Goal: Transaction & Acquisition: Purchase product/service

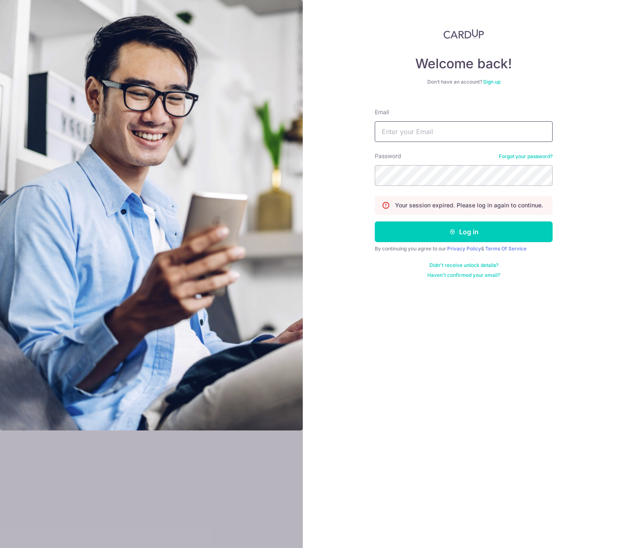
type input "brianwee7@gmail.com"
click at [464, 232] on button "Log in" at bounding box center [464, 231] width 178 height 21
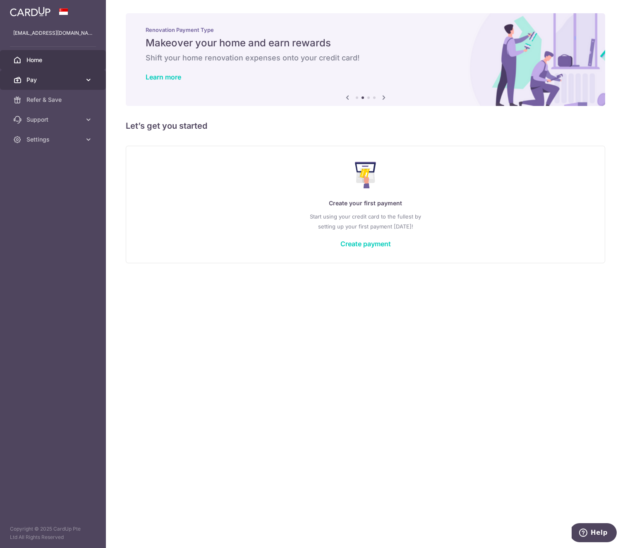
click at [82, 81] on link "Pay" at bounding box center [53, 80] width 106 height 20
click at [363, 243] on link "Create payment" at bounding box center [365, 244] width 50 height 8
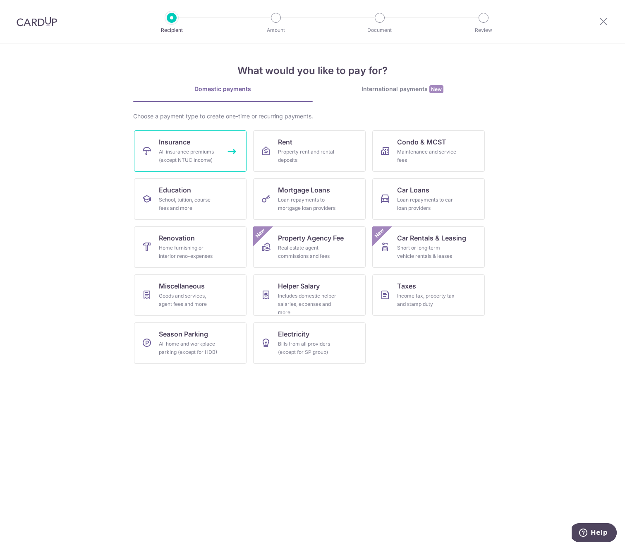
click at [219, 157] on link "Insurance All insurance premiums (except NTUC Income)" at bounding box center [190, 150] width 113 height 41
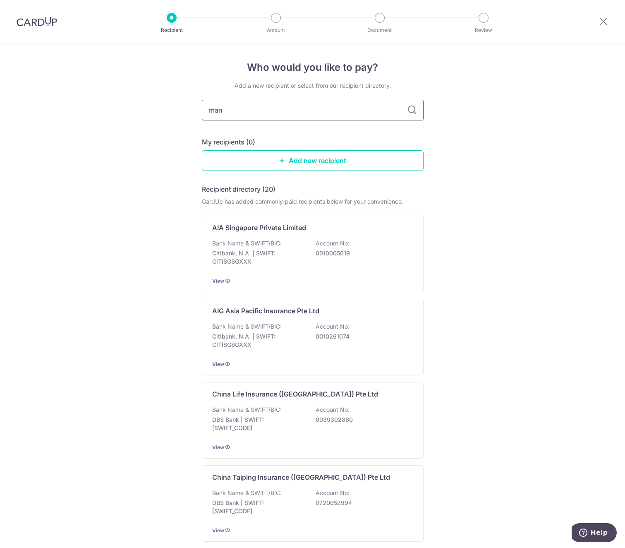
type input "manu"
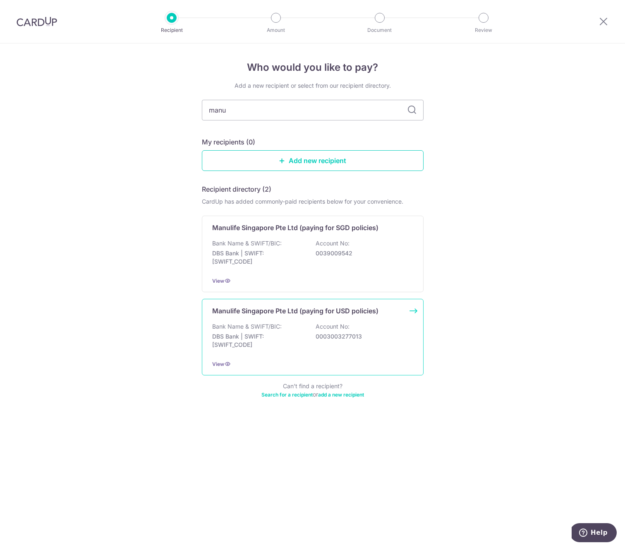
click at [369, 308] on p "Manulife Singapore Pte Ltd (paying for USD policies)" at bounding box center [295, 311] width 166 height 10
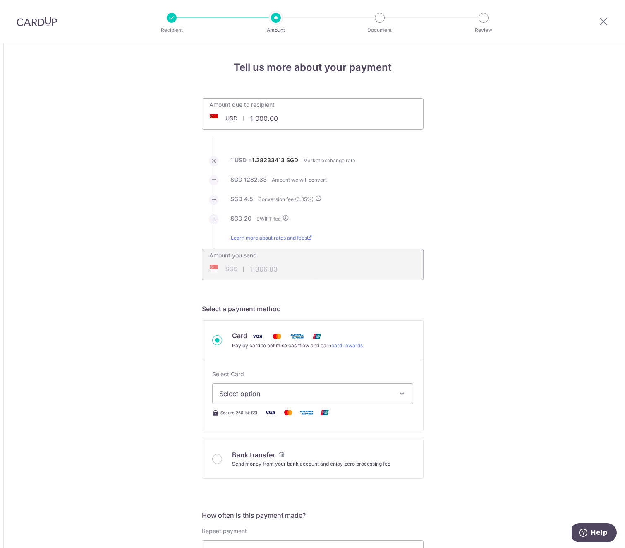
click at [235, 117] on div "USD 1,000.00 1000" at bounding box center [266, 118] width 128 height 19
type input "50000"
type input "64,361.53"
type input "50,000.00"
drag, startPoint x: 345, startPoint y: 122, endPoint x: 337, endPoint y: 123, distance: 8.4
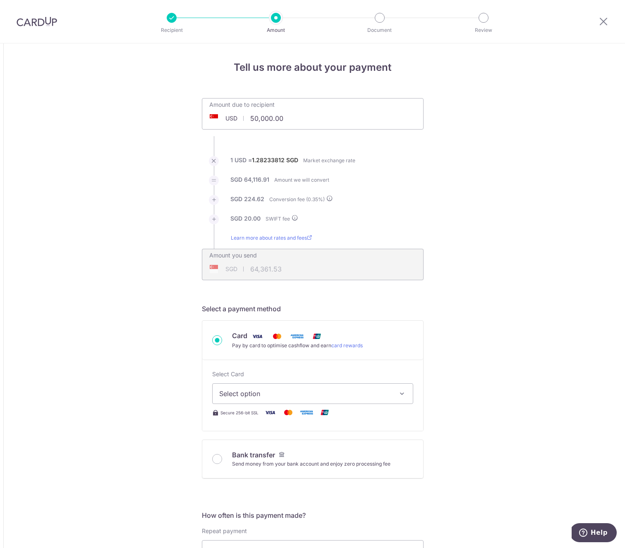
click at [345, 122] on div "Amount due to recipient USD 50,000.00 50000" at bounding box center [313, 113] width 222 height 31
type input "64,361.83"
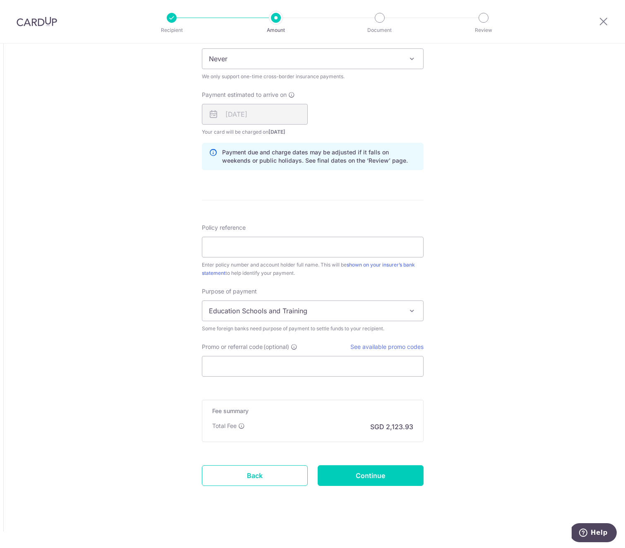
scroll to position [491, 0]
click at [248, 246] on input "Policy reference" at bounding box center [313, 247] width 222 height 21
type input "1499295396"
click at [163, 297] on div "Tell us more about your payment Amount due to recipient USD 50,000.00 50000 1 U…" at bounding box center [312, 50] width 625 height 996
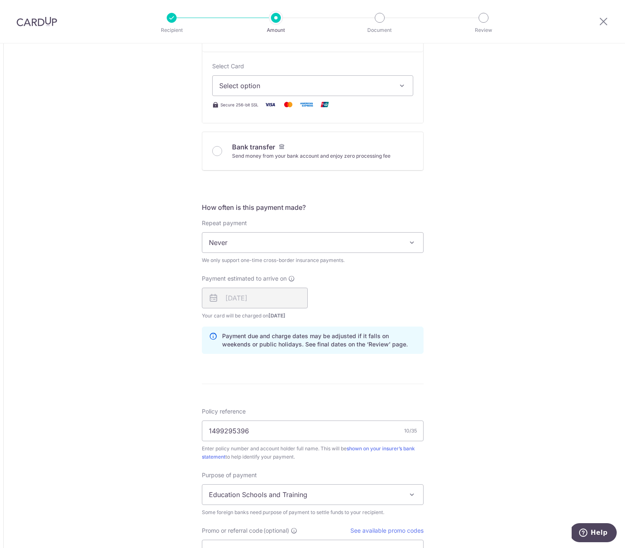
scroll to position [309, 0]
click at [319, 231] on span "Never" at bounding box center [312, 241] width 221 height 20
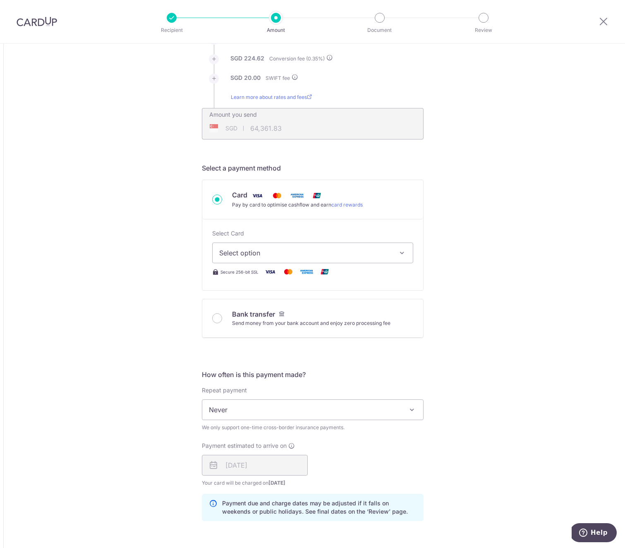
scroll to position [138, 0]
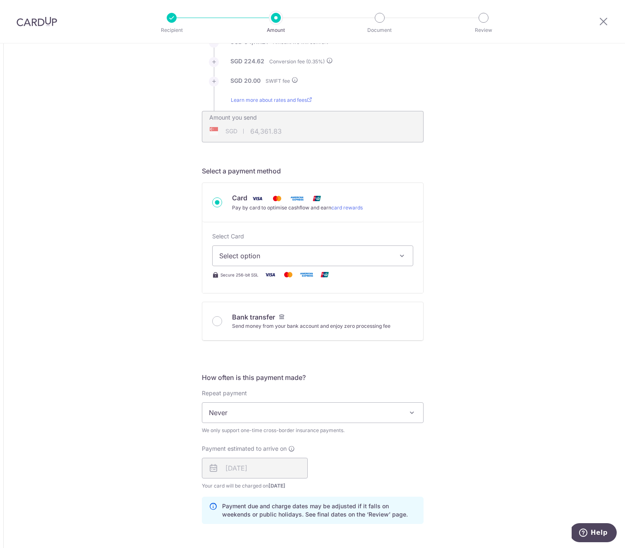
click at [374, 254] on span "Select option" at bounding box center [305, 256] width 172 height 10
click at [269, 278] on span "Add credit card" at bounding box center [320, 279] width 172 height 8
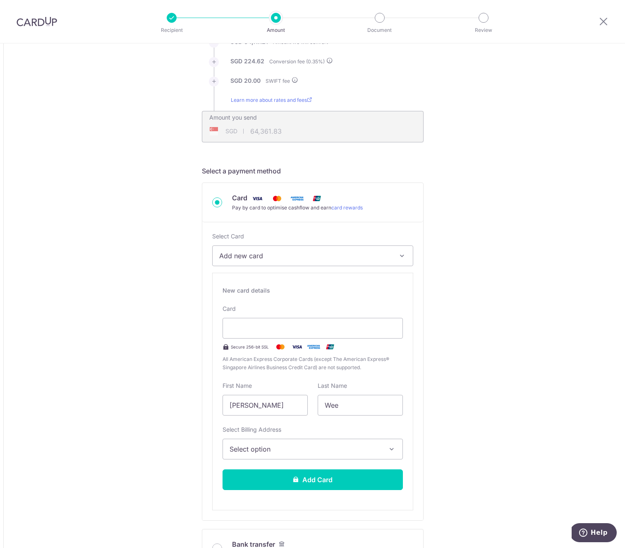
click at [282, 448] on span "Select option" at bounding box center [305, 449] width 151 height 10
click at [288, 471] on span "Add Billing Address" at bounding box center [319, 472] width 151 height 8
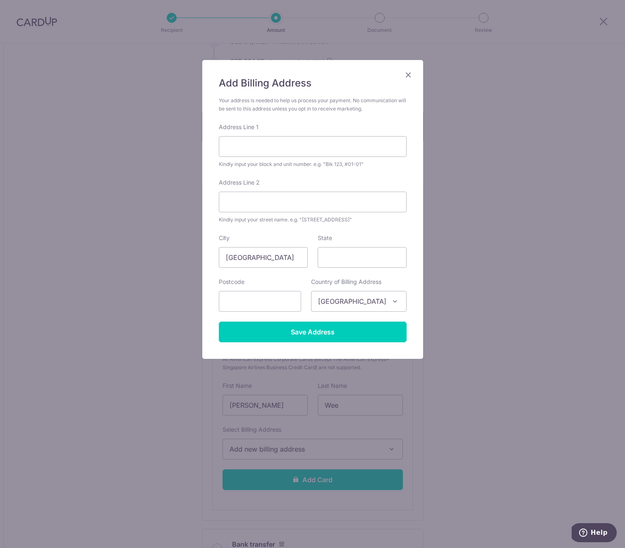
click at [254, 157] on div "Address Line 1 Kindly input your block and unit number. e.g. "Blk 123, #01-01"" at bounding box center [313, 146] width 188 height 46
type input "60A Gentle Road"
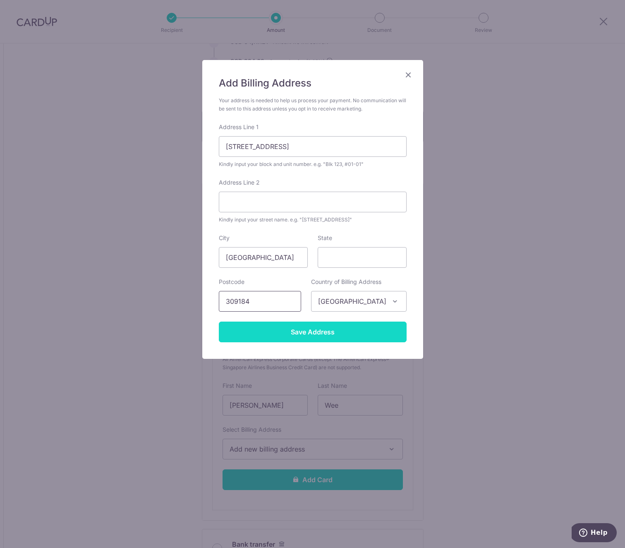
type input "309184"
click at [317, 335] on input "Save Address" at bounding box center [313, 331] width 188 height 21
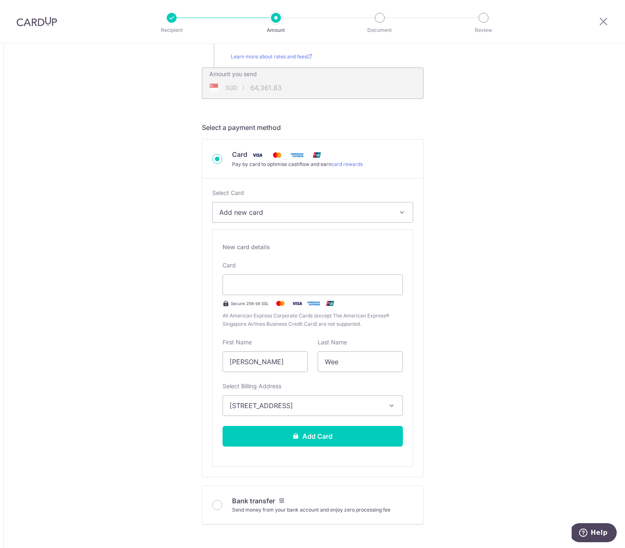
scroll to position [185, 0]
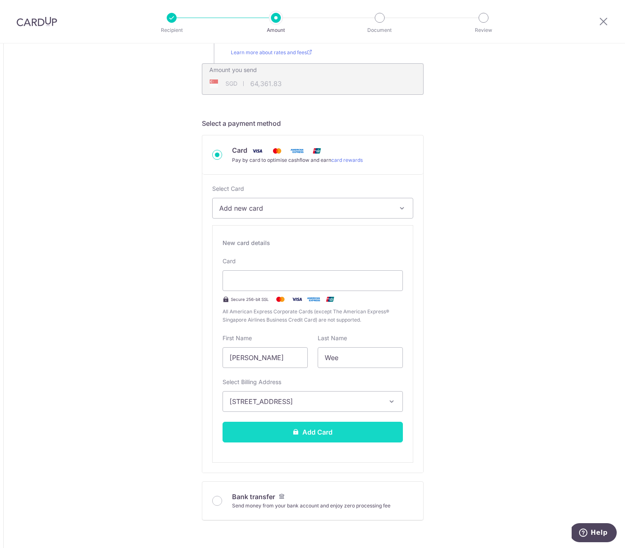
click at [311, 432] on button "Add Card" at bounding box center [313, 432] width 180 height 21
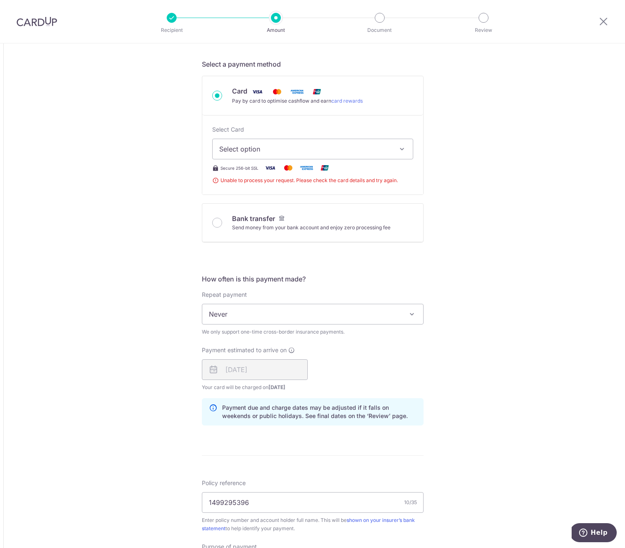
scroll to position [242, 0]
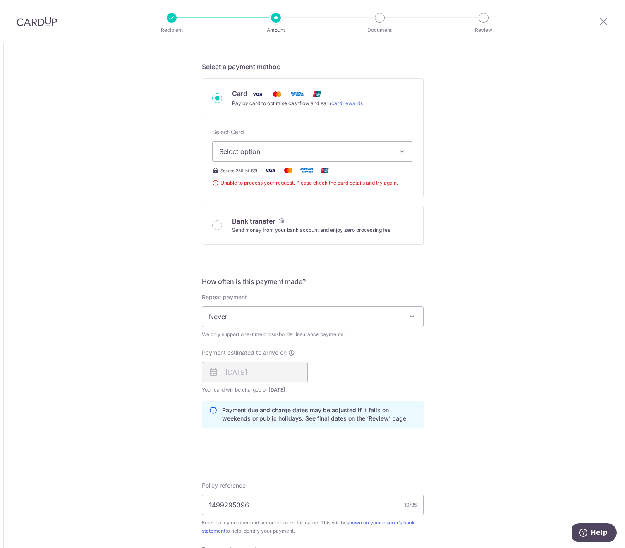
click at [378, 154] on span "Select option" at bounding box center [305, 151] width 172 height 10
click at [527, 189] on div "Tell us more about your payment Amount due to recipient USD 50,000.00 50000 1 U…" at bounding box center [312, 303] width 625 height 1004
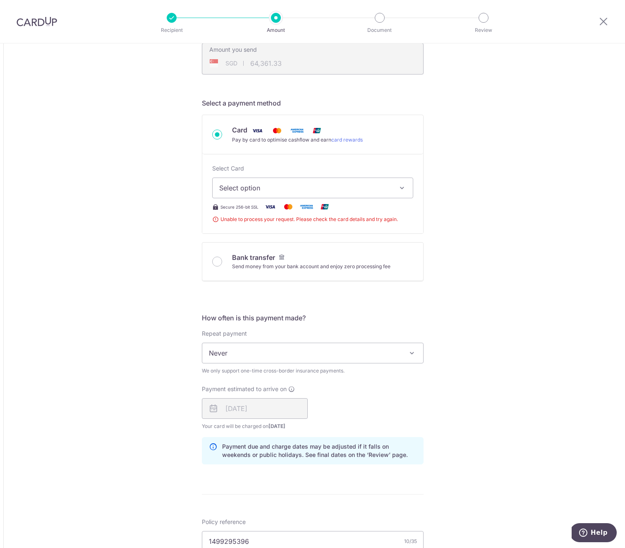
scroll to position [202, 0]
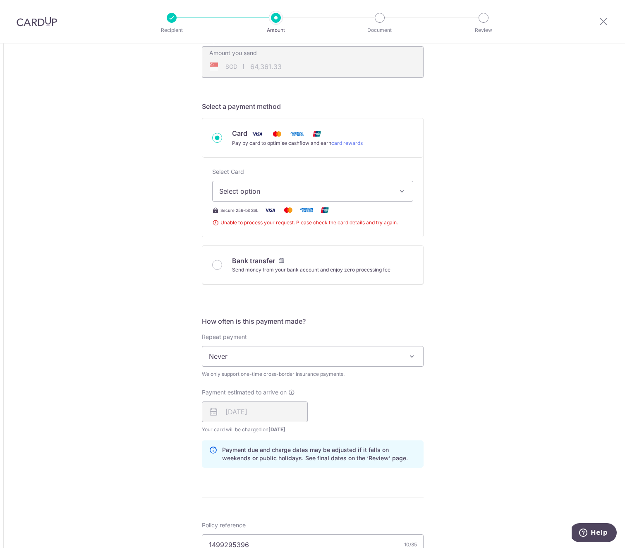
click at [270, 192] on span "Select option" at bounding box center [305, 191] width 172 height 10
click at [255, 212] on span "Add credit card" at bounding box center [320, 214] width 172 height 8
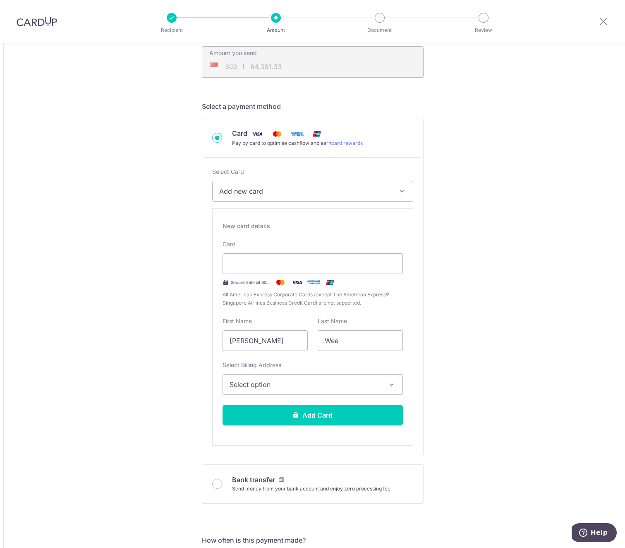
click at [428, 254] on div "Tell us more about your payment Amount due to recipient USD 50,000.00 50000 1 U…" at bounding box center [312, 452] width 625 height 1223
click at [305, 387] on span "Select option" at bounding box center [305, 384] width 151 height 10
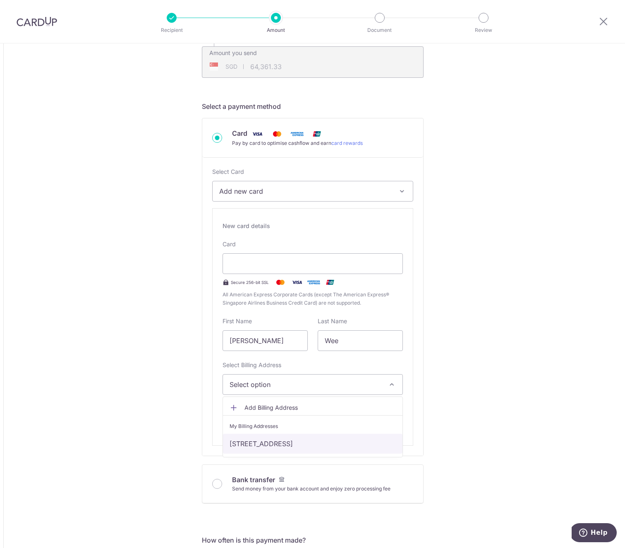
click at [300, 446] on link "60A Gentle Road, Singapore, Singapore-309184" at bounding box center [313, 444] width 180 height 20
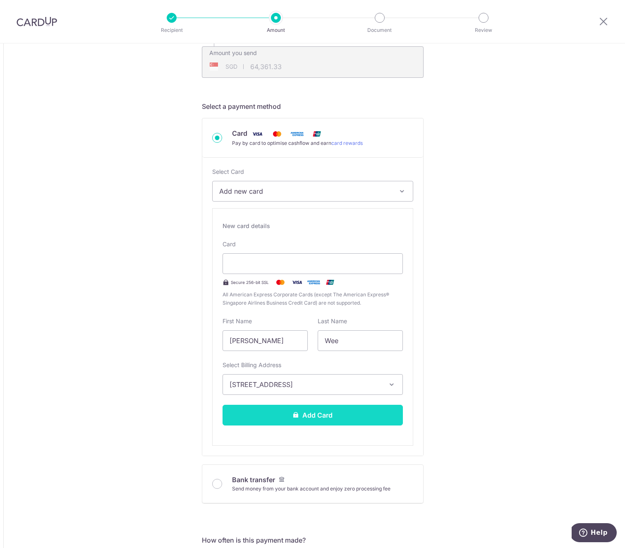
click at [316, 414] on button "Add Card" at bounding box center [313, 415] width 180 height 21
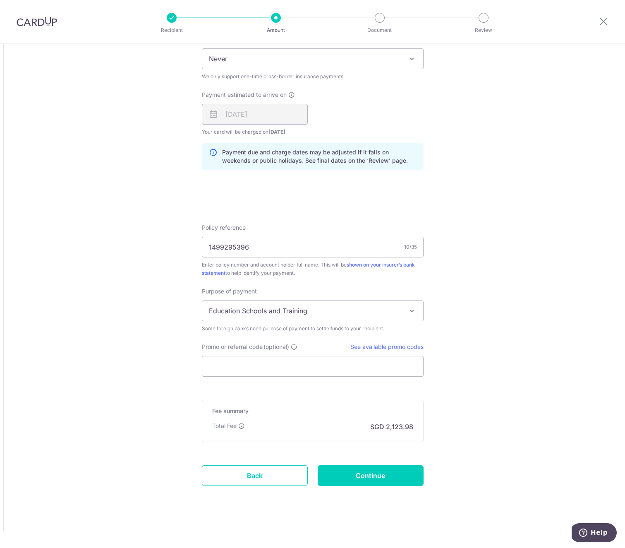
scroll to position [500, 0]
click at [590, 529] on span "Help" at bounding box center [585, 532] width 12 height 8
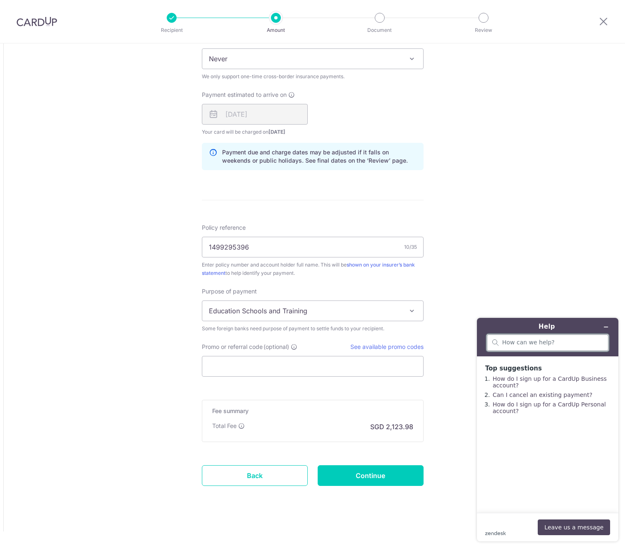
click at [528, 344] on input "search" at bounding box center [552, 342] width 101 height 7
type input "unable to add credit card"
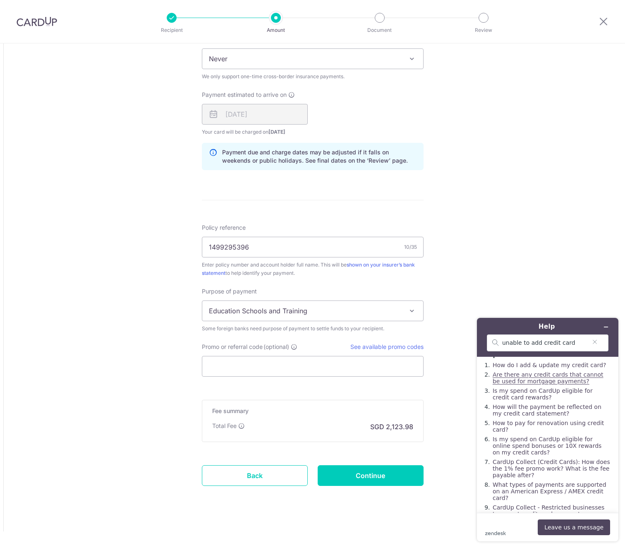
scroll to position [17, 0]
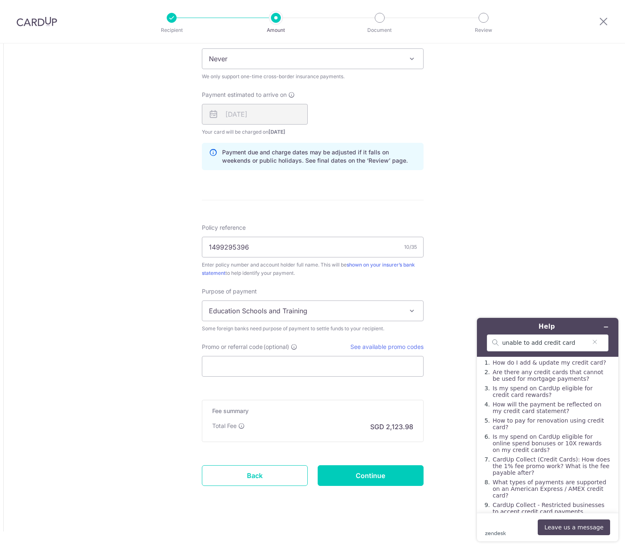
click at [479, 269] on div "Tell us more about your payment Amount due to recipient USD 50,000.00 50000 1 U…" at bounding box center [312, 46] width 625 height 1004
click at [580, 529] on button "Leave us a message" at bounding box center [574, 527] width 72 height 16
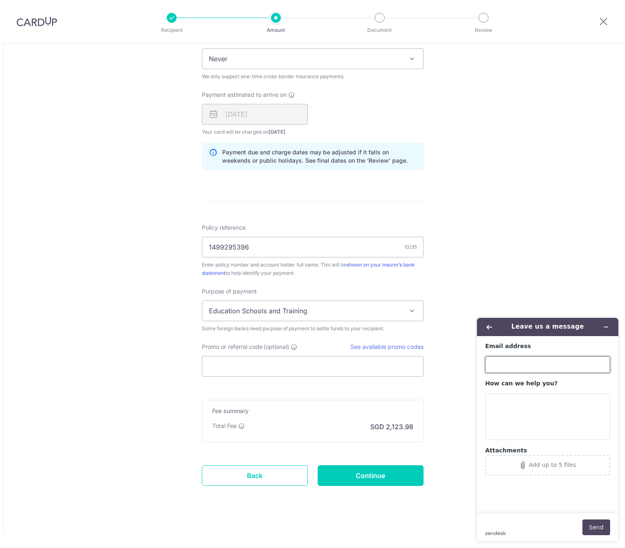
click at [532, 363] on input "Email address" at bounding box center [547, 364] width 125 height 17
type input "brianwee7@gmail.com"
type textarea "H"
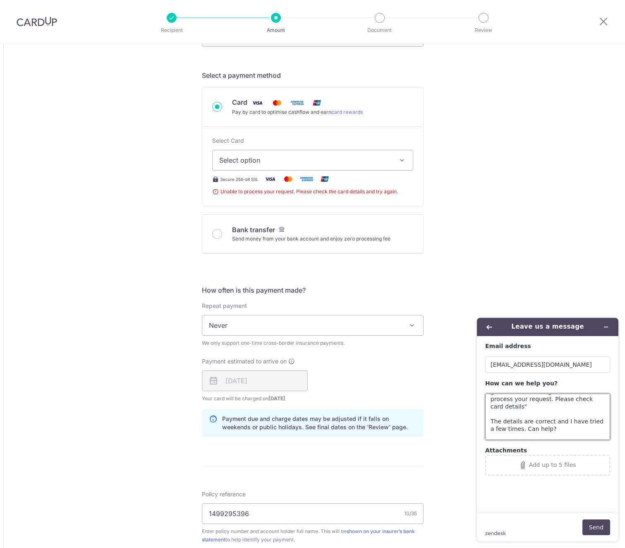
scroll to position [25, 0]
type textarea "I am trying to add my credit card but get the error message "Unable to process …"
click at [595, 524] on button "Send" at bounding box center [596, 527] width 28 height 16
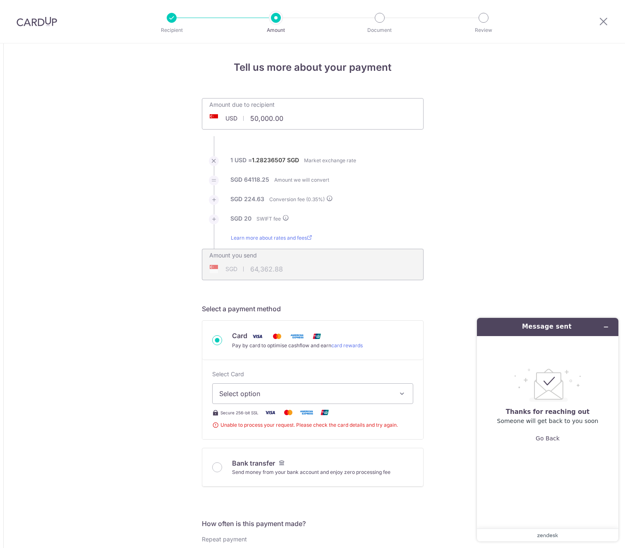
scroll to position [0, 0]
click at [45, 23] on img at bounding box center [37, 22] width 41 height 10
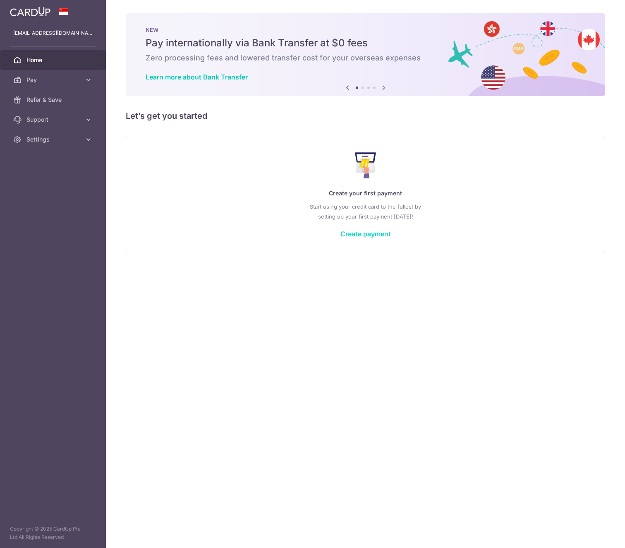
click at [376, 234] on link "Create payment" at bounding box center [365, 234] width 50 height 8
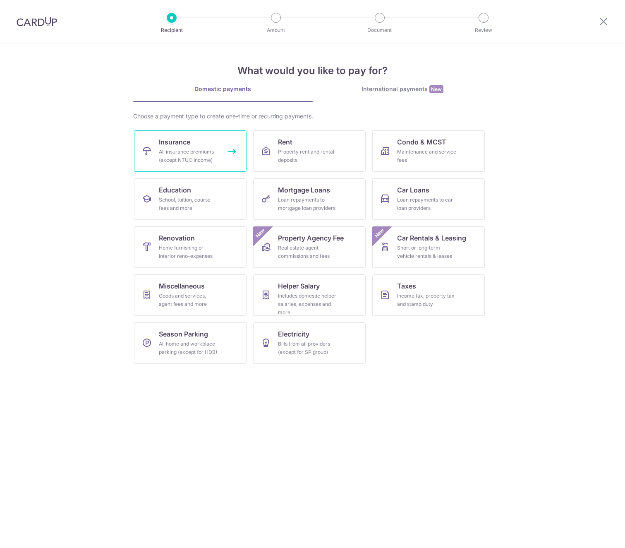
click at [181, 141] on span "Insurance" at bounding box center [174, 142] width 31 height 10
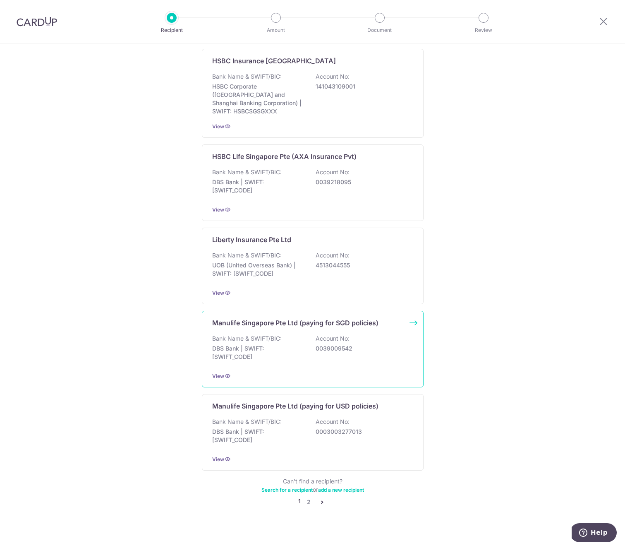
scroll to position [582, 0]
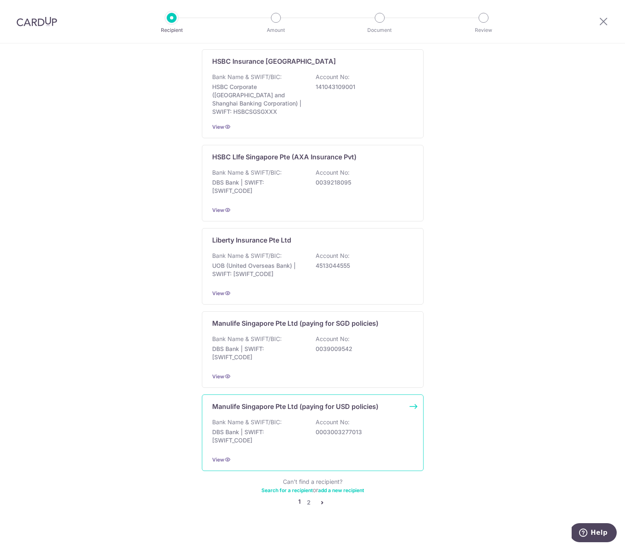
click at [321, 428] on p "0003003277013" at bounding box center [362, 432] width 93 height 8
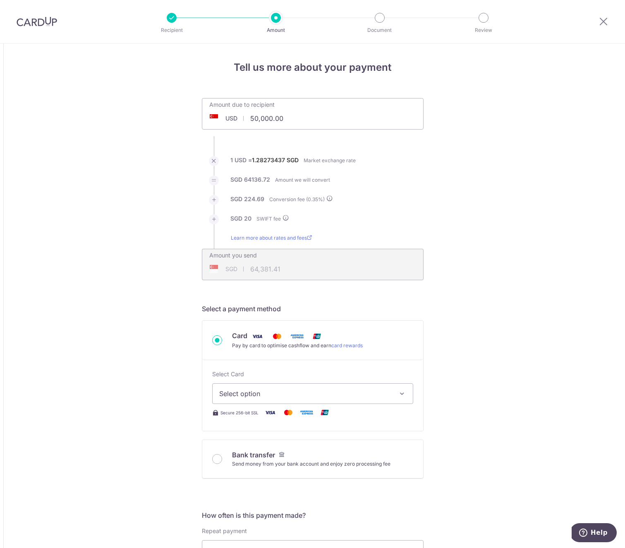
click at [289, 390] on span "Select option" at bounding box center [305, 393] width 172 height 10
click at [297, 413] on span "Add credit card" at bounding box center [320, 416] width 172 height 8
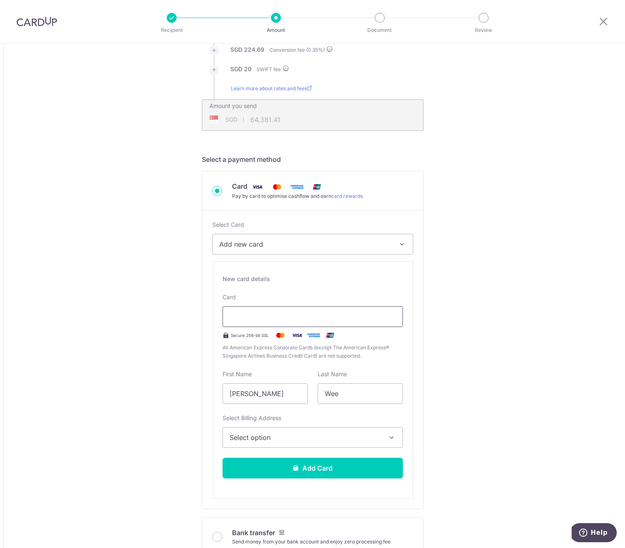
scroll to position [145, 0]
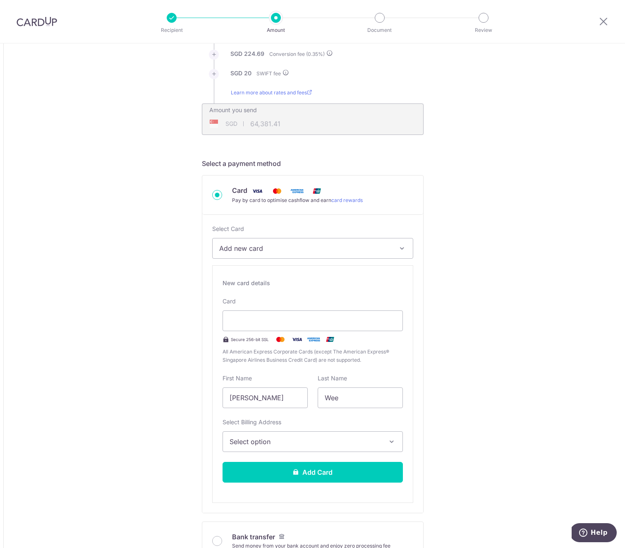
click at [294, 442] on span "Select option" at bounding box center [305, 441] width 151 height 10
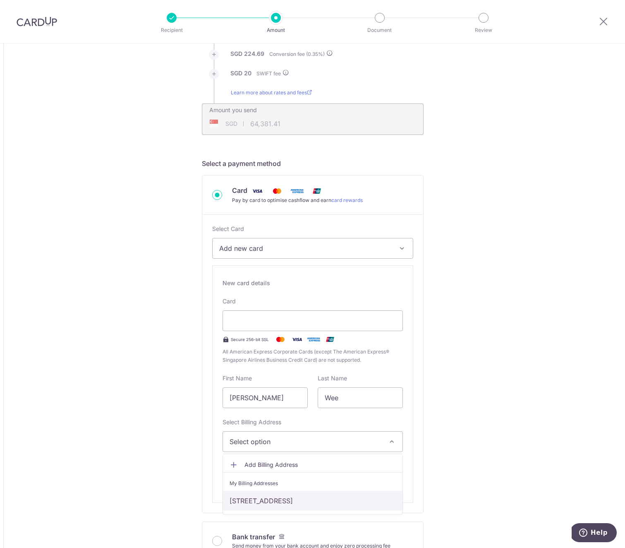
click at [295, 498] on link "[STREET_ADDRESS]" at bounding box center [313, 501] width 180 height 20
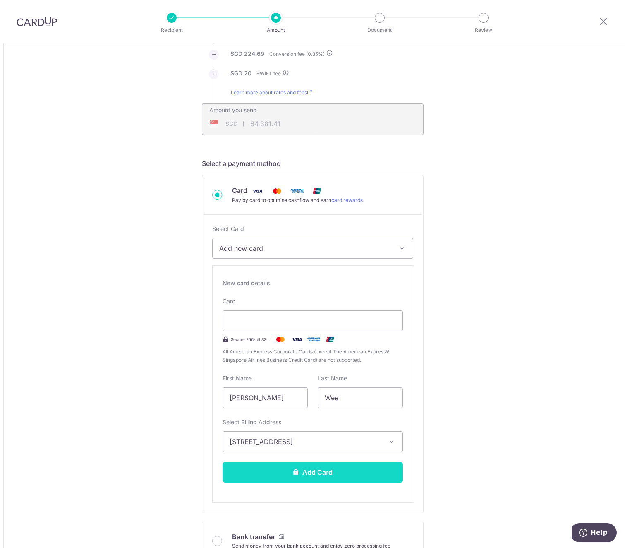
click at [291, 472] on button "Add Card" at bounding box center [313, 472] width 180 height 21
